Goal: Transaction & Acquisition: Purchase product/service

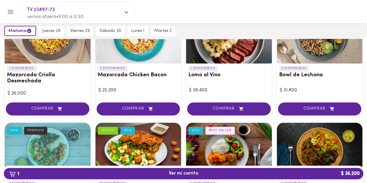
scroll to position [68, 0]
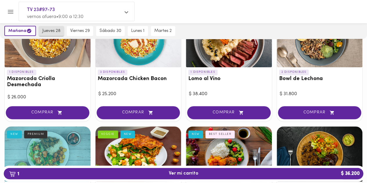
click at [52, 32] on span "jueves 28" at bounding box center [51, 30] width 18 height 5
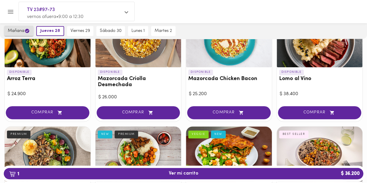
click at [26, 31] on icon "button" at bounding box center [27, 31] width 4 height 4
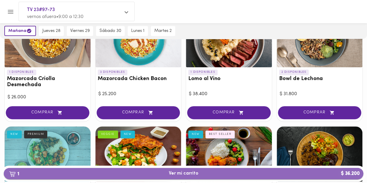
click at [14, 174] on img "button" at bounding box center [12, 174] width 7 height 6
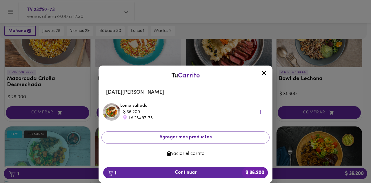
click at [192, 154] on span "Vaciar el carrito" at bounding box center [185, 154] width 159 height 6
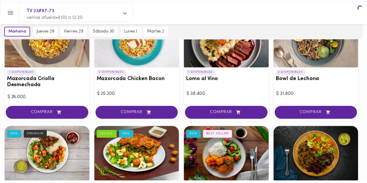
scroll to position [67, 0]
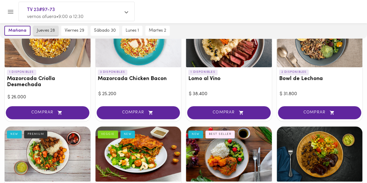
click at [45, 34] on button "jueves 28" at bounding box center [45, 31] width 25 height 10
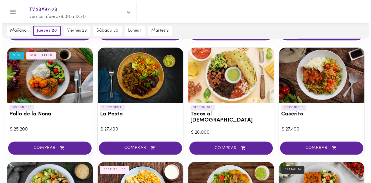
scroll to position [256, 0]
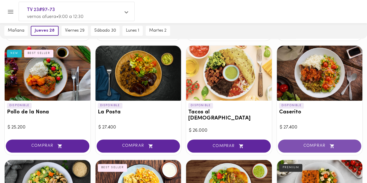
click at [303, 143] on span "COMPRAR" at bounding box center [319, 145] width 69 height 5
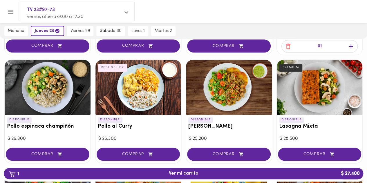
scroll to position [364, 0]
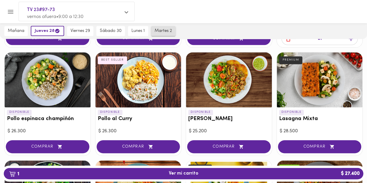
click at [166, 32] on span "martes 2" at bounding box center [162, 30] width 17 height 5
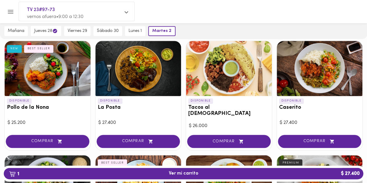
scroll to position [251, 0]
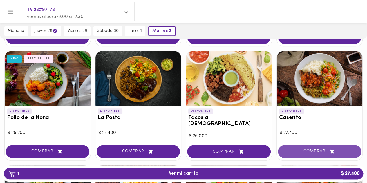
click at [303, 149] on span "COMPRAR" at bounding box center [319, 151] width 69 height 5
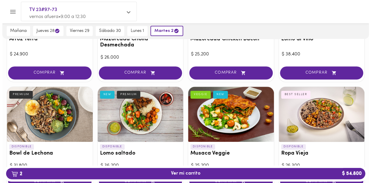
scroll to position [90, 0]
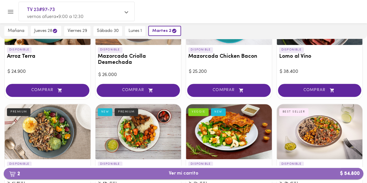
click at [246, 177] on button "2 Ver mi carrito $ 54.800" at bounding box center [183, 173] width 359 height 11
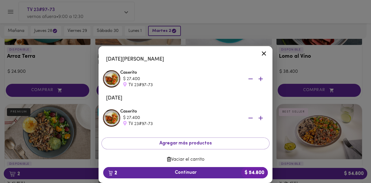
scroll to position [19, 0]
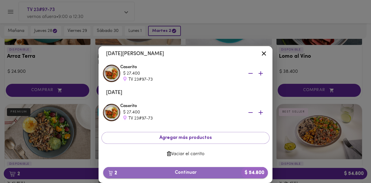
click at [163, 173] on span "2 Continuar $ 54.800" at bounding box center [185, 173] width 155 height 6
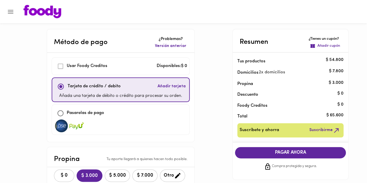
click at [60, 114] on input "checkbox" at bounding box center [60, 113] width 12 height 12
checkbox input "true"
checkbox input "false"
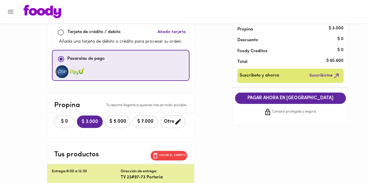
scroll to position [54, 0]
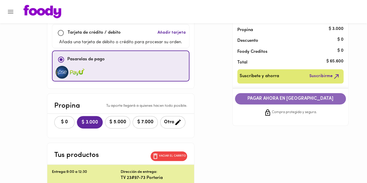
click at [289, 97] on span "PAGAR AHORA EN [GEOGRAPHIC_DATA]" at bounding box center [290, 99] width 99 height 6
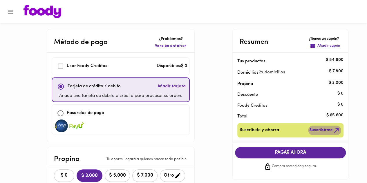
click at [312, 130] on span "Suscribirme" at bounding box center [324, 130] width 31 height 7
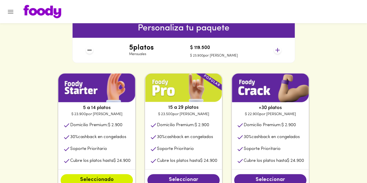
scroll to position [262, 0]
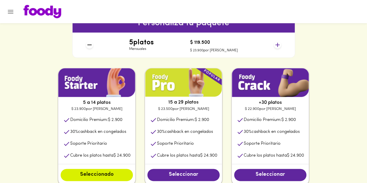
click at [278, 44] on icon at bounding box center [277, 44] width 7 height 7
click at [276, 44] on icon at bounding box center [277, 45] width 4 height 4
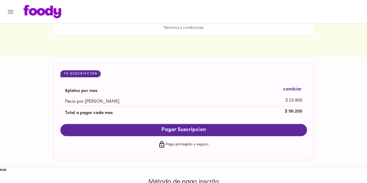
scroll to position [539, 0]
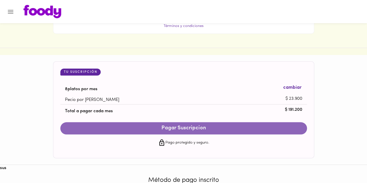
click at [225, 131] on button "Pagar Suscripcion" at bounding box center [183, 128] width 246 height 12
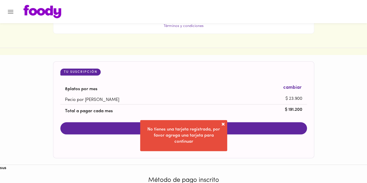
click at [220, 125] on span at bounding box center [223, 124] width 6 height 6
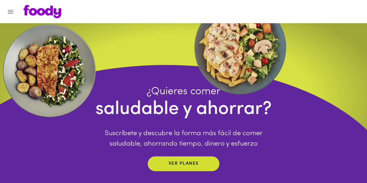
scroll to position [0, 0]
